Goal: Information Seeking & Learning: Learn about a topic

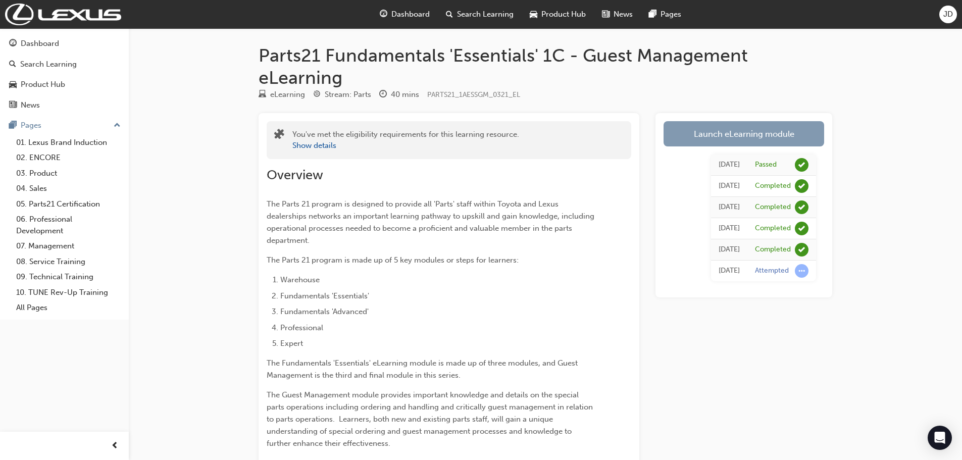
click at [721, 127] on link "Launch eLearning module" at bounding box center [743, 133] width 161 height 25
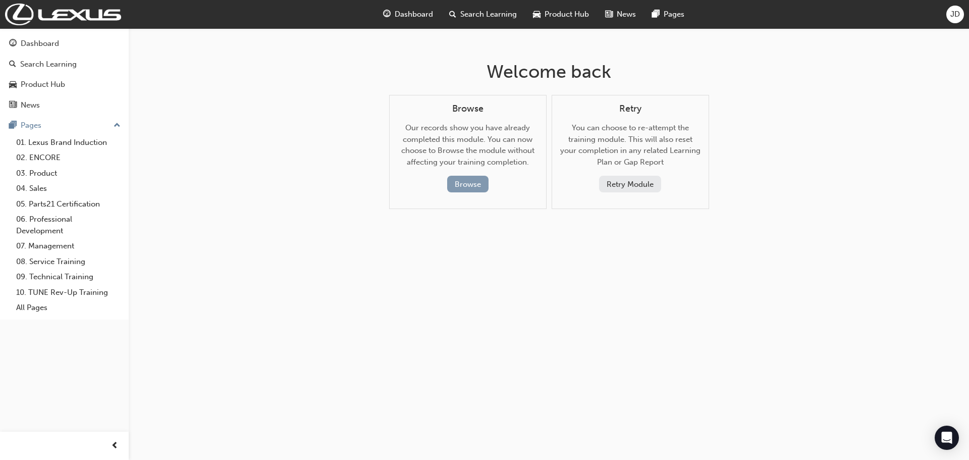
click at [470, 183] on button "Browse" at bounding box center [467, 184] width 41 height 17
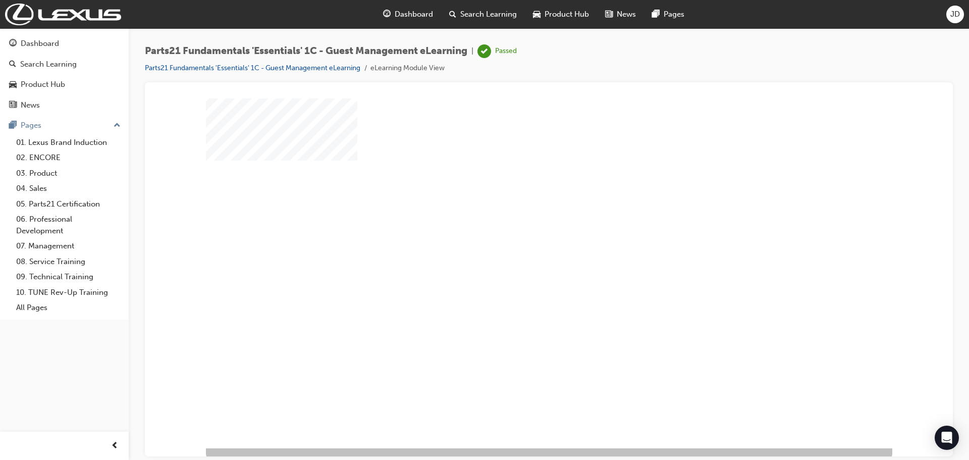
scroll to position [21, 0]
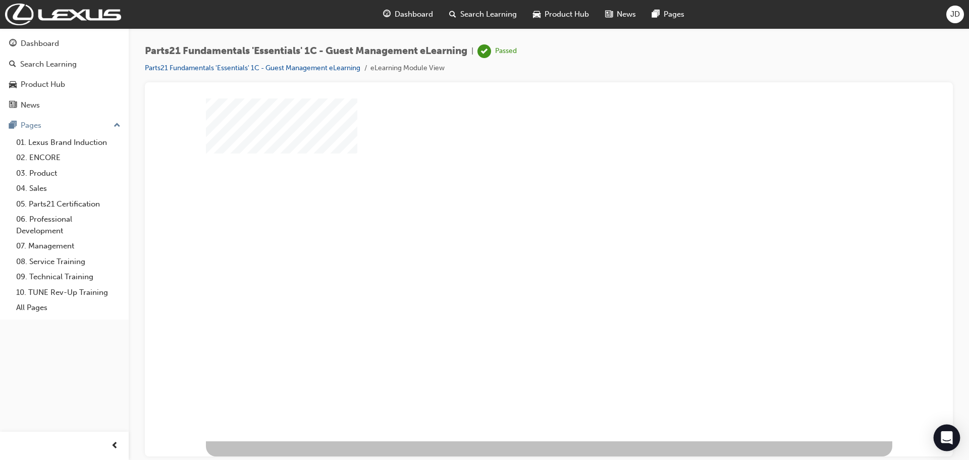
click at [946, 437] on icon "Open Intercom Messenger" at bounding box center [947, 437] width 12 height 13
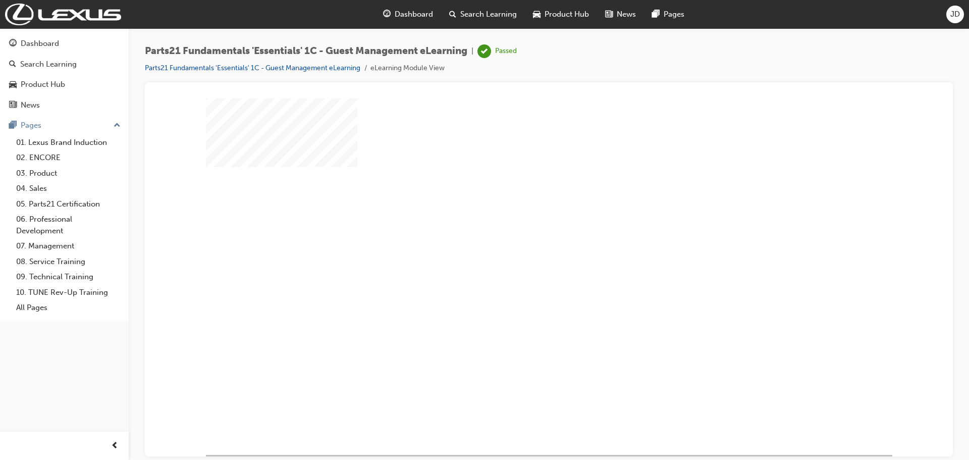
scroll to position [0, 0]
click at [900, 102] on div at bounding box center [549, 102] width 784 height 0
click at [520, 248] on div "play" at bounding box center [520, 248] width 0 height 0
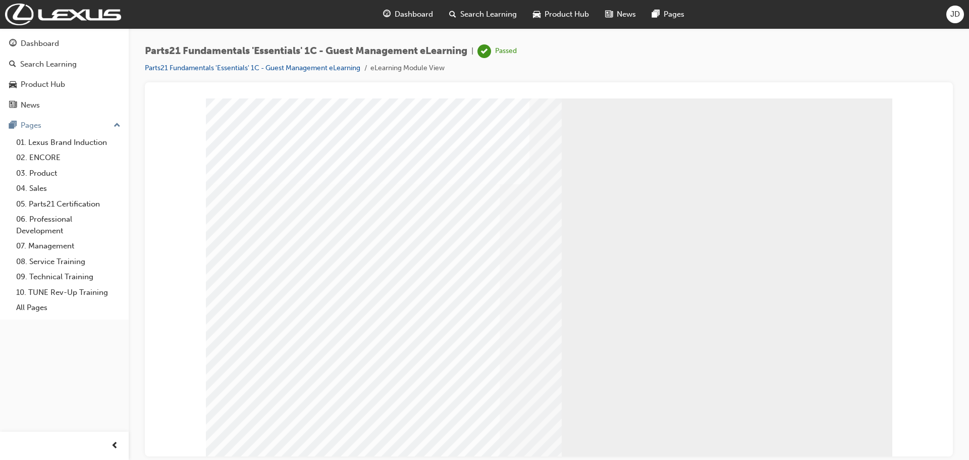
click at [232, 124] on div "" at bounding box center [549, 279] width 686 height 363
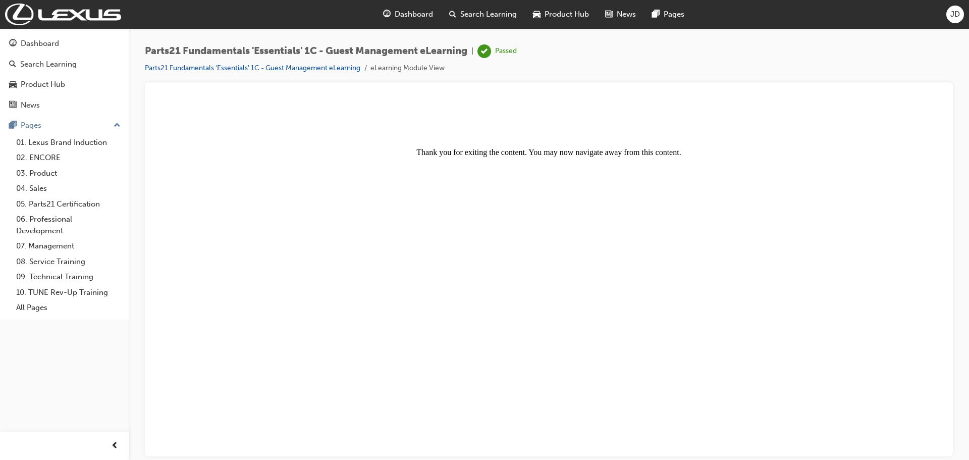
click at [596, 150] on center "Thank you for exiting the content. You may now navigate away from this content." at bounding box center [549, 129] width 784 height 55
click at [339, 67] on link "Parts21 Fundamentals 'Essentials' 1C - Guest Management eLearning" at bounding box center [253, 68] width 216 height 9
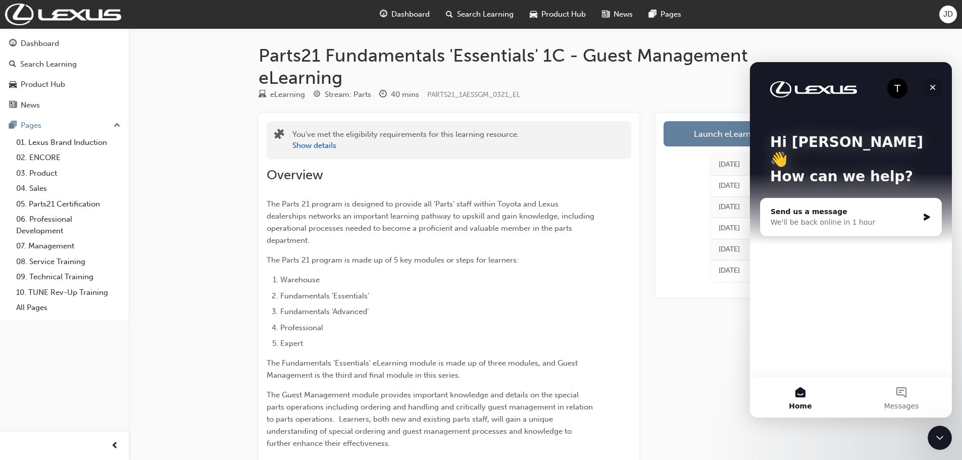
click at [935, 87] on icon "Close" at bounding box center [932, 87] width 8 height 8
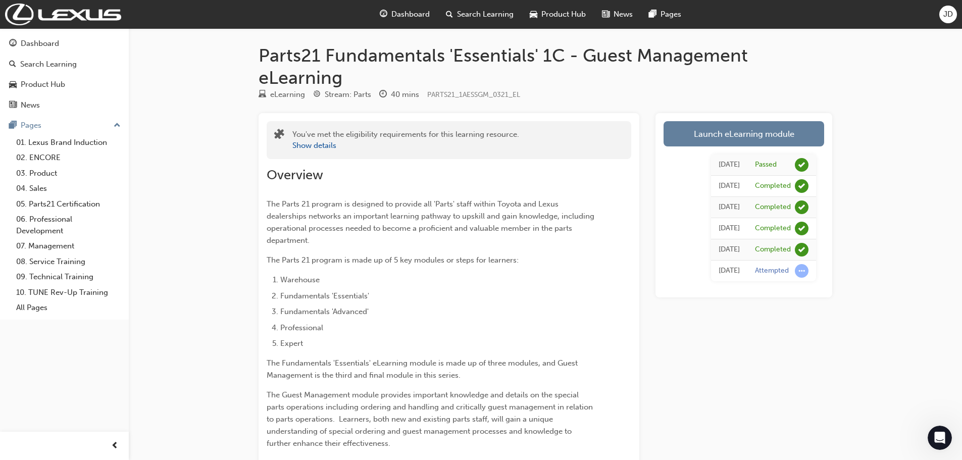
click at [322, 143] on button "Show details" at bounding box center [314, 146] width 44 height 12
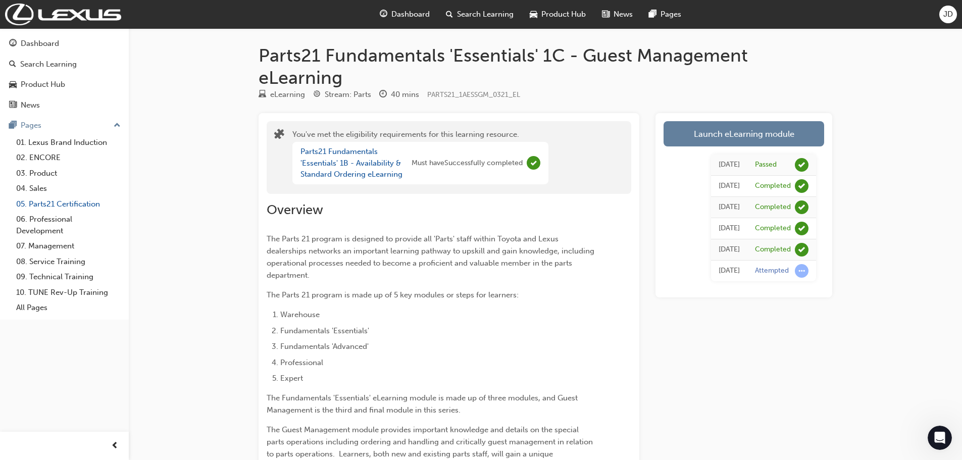
click at [38, 203] on link "05. Parts21 Certification" at bounding box center [68, 204] width 113 height 16
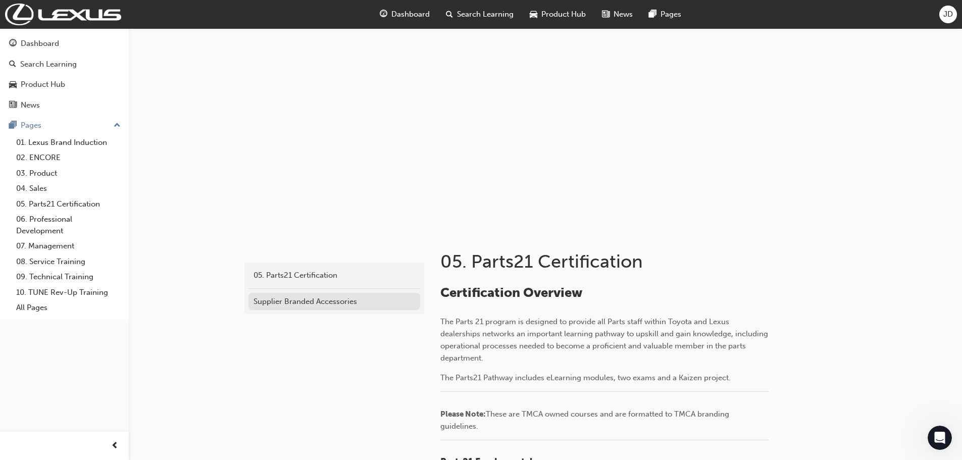
click at [310, 300] on div "Supplier Branded Accessories" at bounding box center [334, 302] width 162 height 12
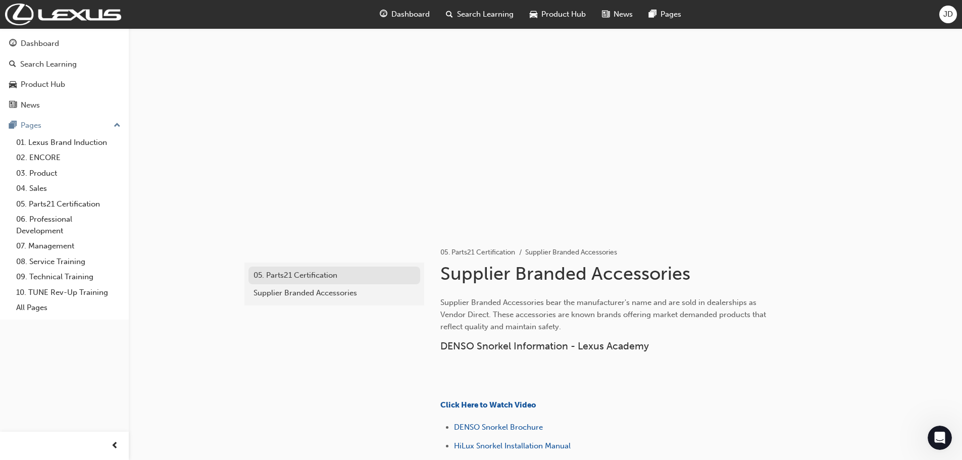
click at [301, 272] on div "05. Parts21 Certification" at bounding box center [334, 276] width 162 height 12
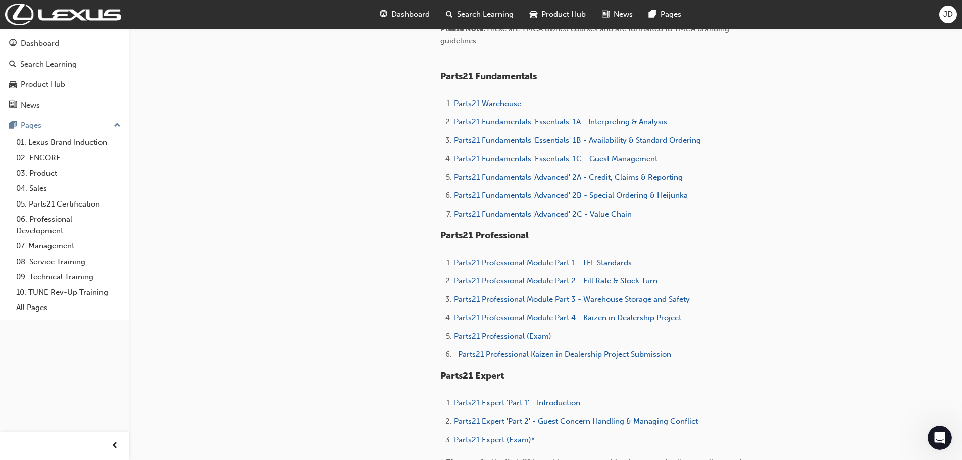
scroll to position [303, 0]
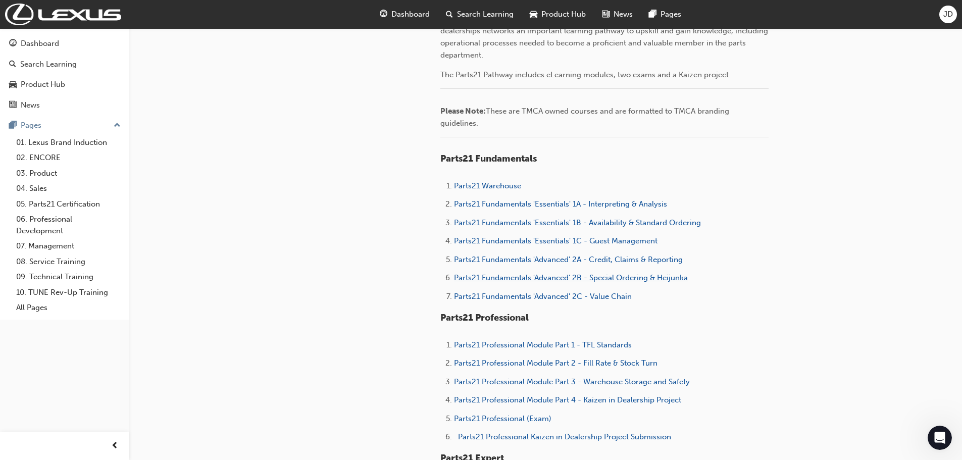
click at [649, 281] on span "Parts21 Fundamentals 'Advanced' 2B - Special Ordering & Heijunka" at bounding box center [571, 277] width 234 height 9
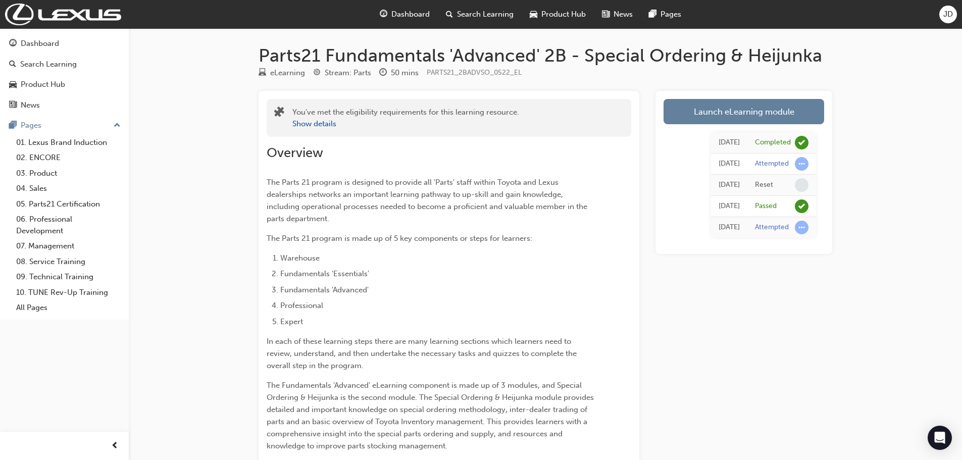
click at [415, 17] on span "Dashboard" at bounding box center [410, 15] width 38 height 12
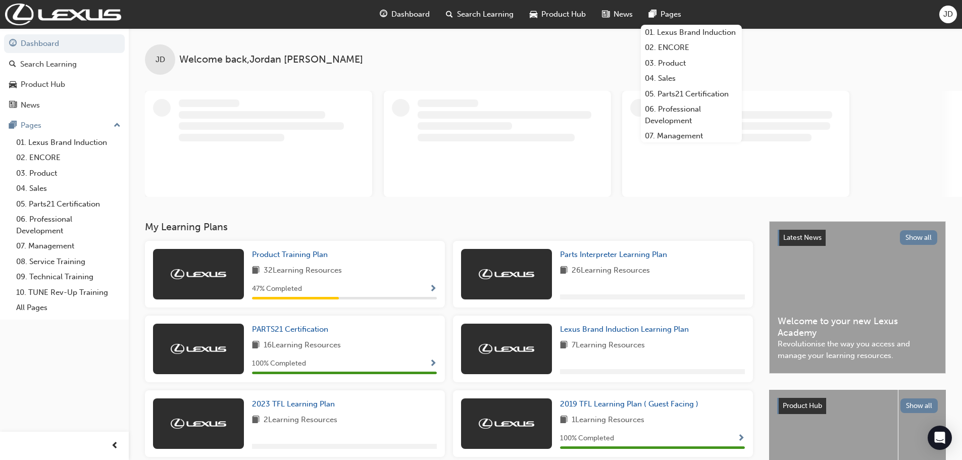
click at [660, 9] on span "Pages" at bounding box center [670, 15] width 21 height 12
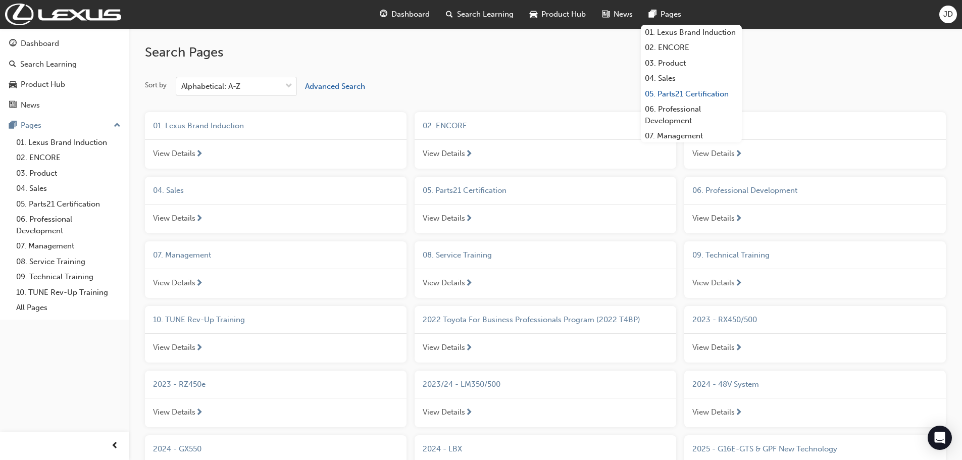
click at [671, 102] on link "05. Parts21 Certification" at bounding box center [691, 94] width 101 height 16
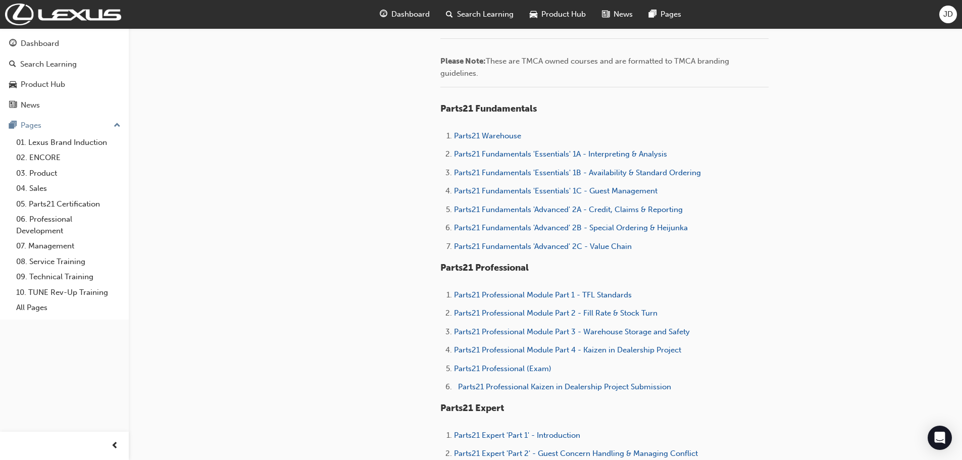
scroll to position [353, 0]
click at [610, 332] on span "Parts21 Professional Module Part 3 - Warehouse Storage and Safety" at bounding box center [572, 331] width 236 height 9
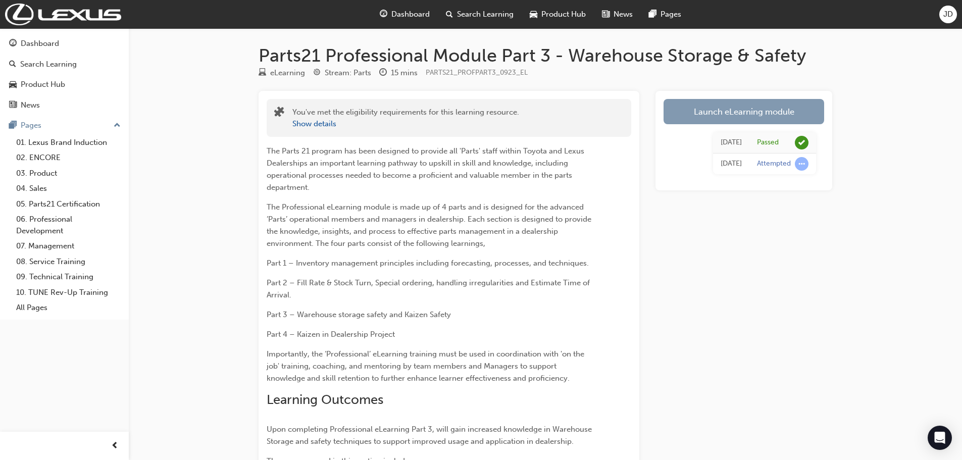
click at [725, 104] on link "Launch eLearning module" at bounding box center [743, 111] width 161 height 25
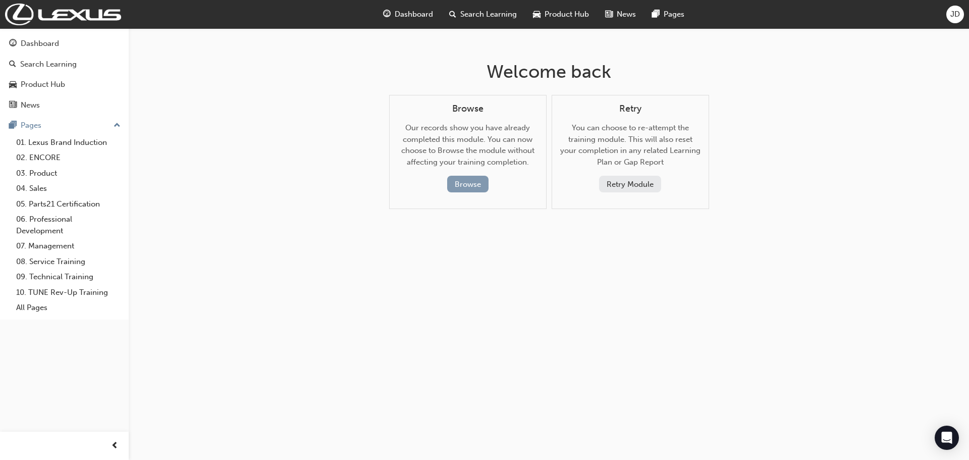
click at [467, 181] on button "Browse" at bounding box center [467, 184] width 41 height 17
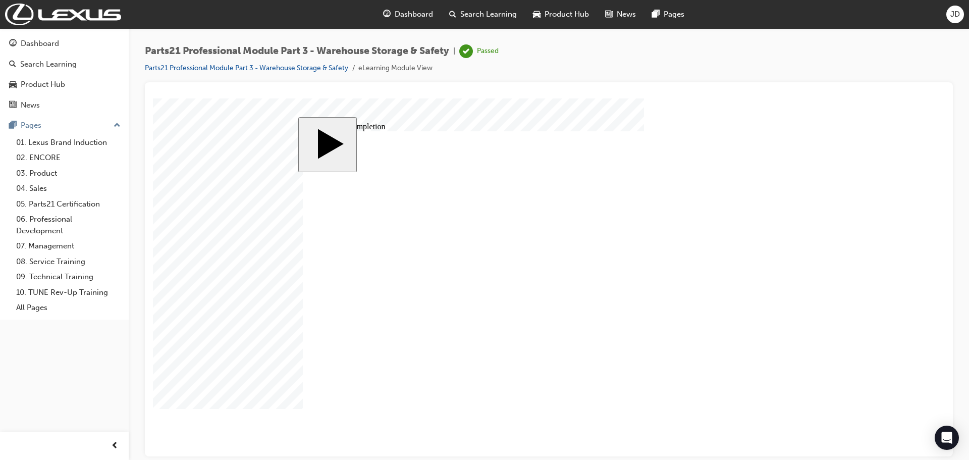
type input "12"
